Goal: Information Seeking & Learning: Learn about a topic

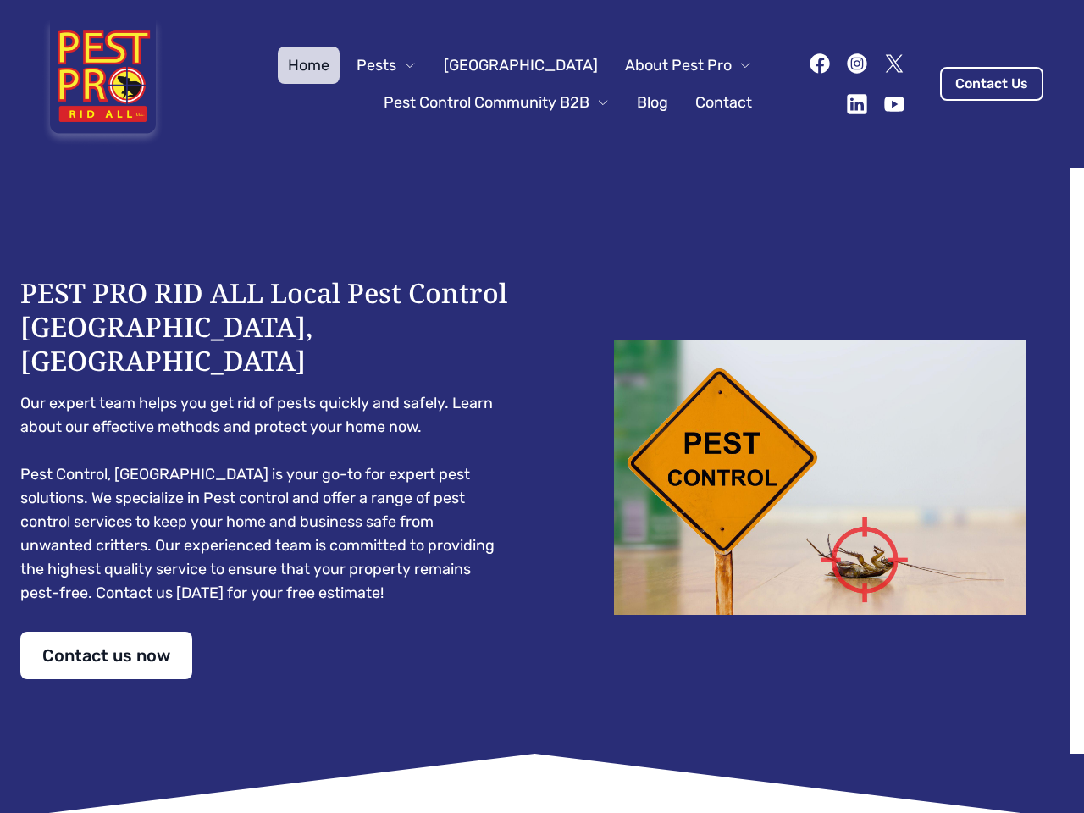
click at [542, 407] on div "PEST PRO RID ALL Local Pest Control [GEOGRAPHIC_DATA], [GEOGRAPHIC_DATA] Our ex…" at bounding box center [542, 477] width 1044 height 403
click at [396, 65] on span "Pests" at bounding box center [377, 65] width 40 height 24
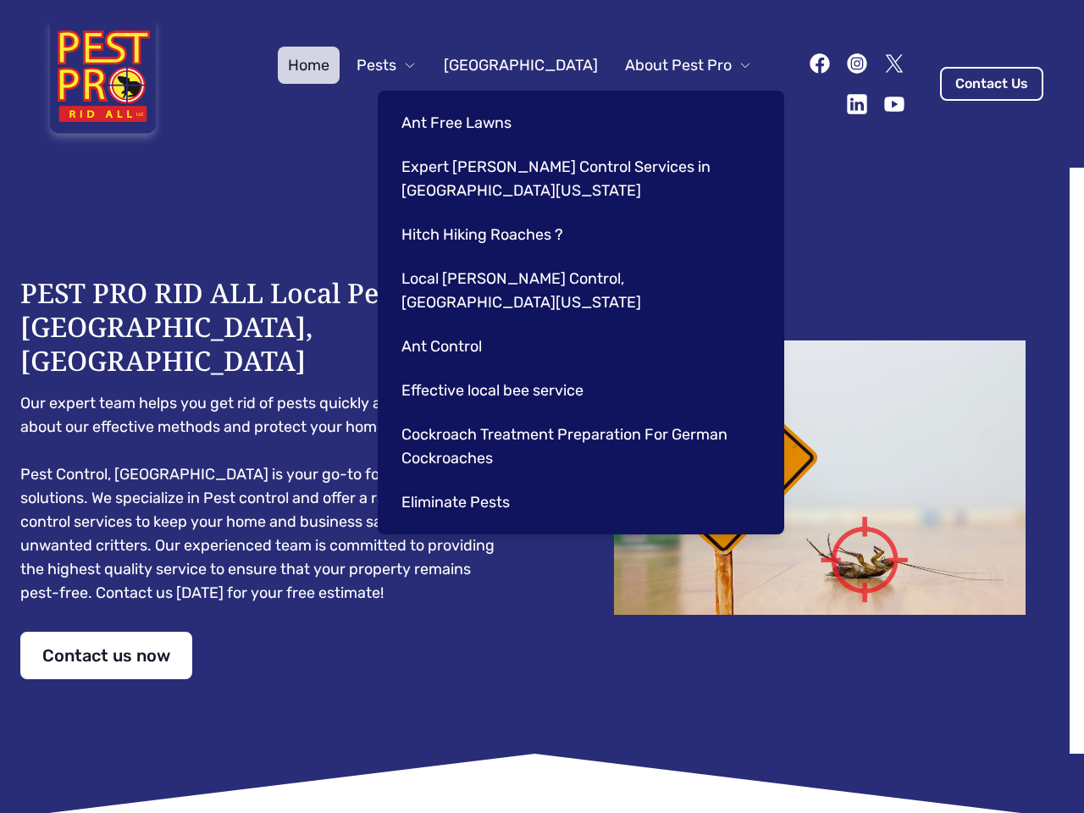
click at [671, 65] on span "About Pest Pro" at bounding box center [678, 65] width 107 height 24
click at [479, 102] on div "Ant Free Lawns Expert [PERSON_NAME] Control Services in [GEOGRAPHIC_DATA] [US_S…" at bounding box center [581, 313] width 407 height 444
